Goal: Find specific page/section: Find specific page/section

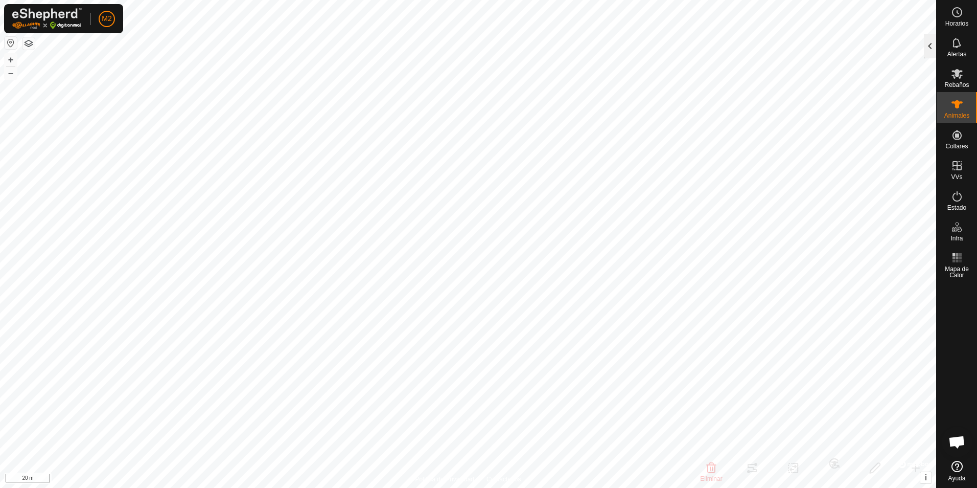
click at [927, 49] on div at bounding box center [930, 46] width 12 height 25
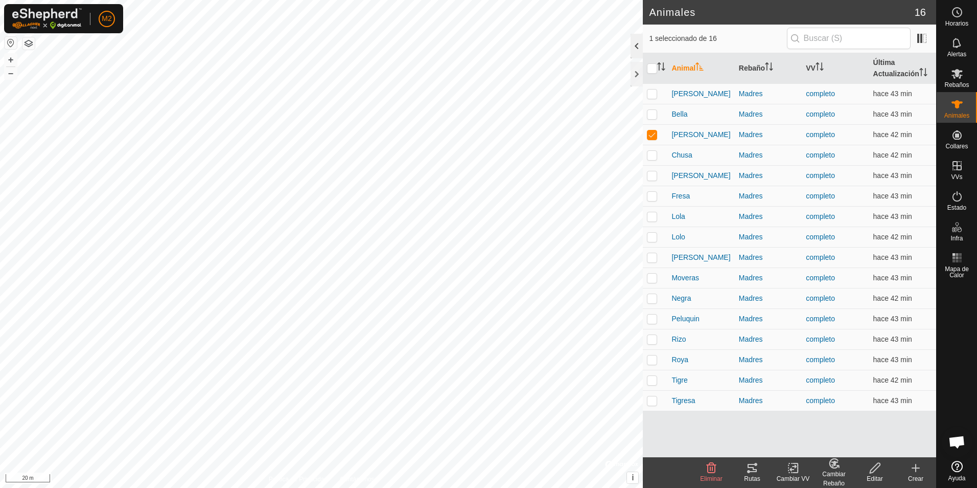
click at [927, 49] on div "1 seleccionado de 16" at bounding box center [789, 38] width 281 height 21
